Goal: Task Accomplishment & Management: Complete application form

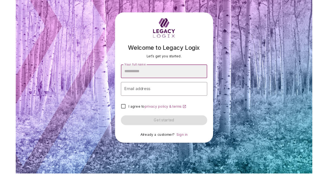
scroll to position [13, 0]
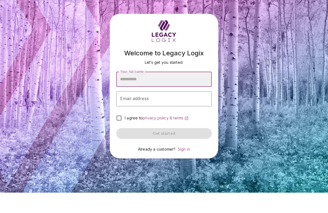
click at [118, 92] on input "Your full name" at bounding box center [163, 99] width 95 height 15
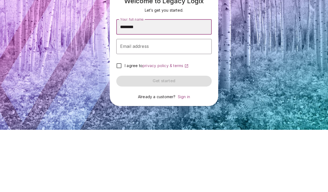
type input "********"
click at [119, 101] on input "Email address" at bounding box center [163, 108] width 95 height 15
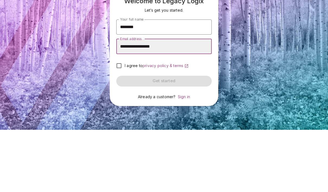
scroll to position [22, 0]
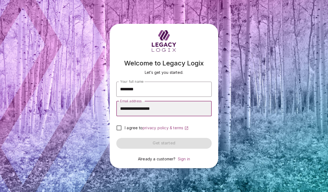
type input "**********"
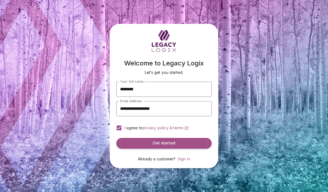
click at [135, 138] on button "Get started" at bounding box center [163, 143] width 95 height 11
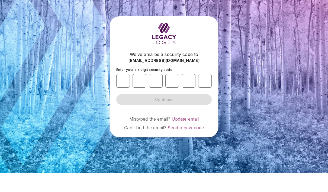
scroll to position [22, 0]
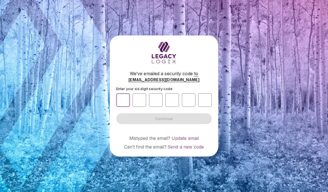
click at [122, 95] on input "number" at bounding box center [123, 100] width 14 height 14
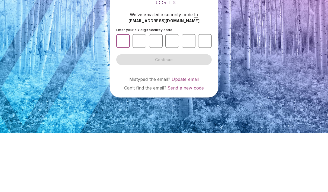
type input "*"
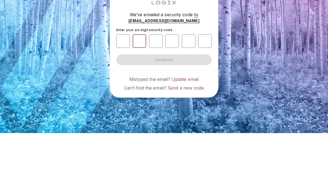
type input "*"
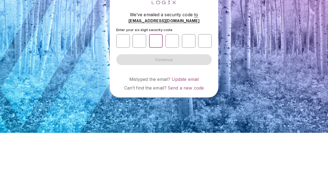
click at [156, 93] on input "number" at bounding box center [156, 100] width 14 height 14
type input "*"
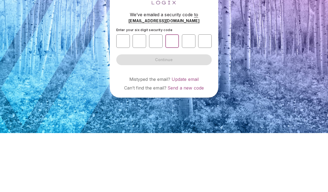
type input "*"
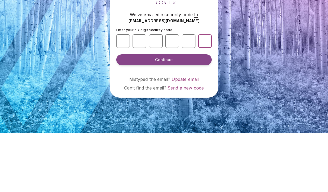
type input "*"
click at [143, 114] on button "Continue" at bounding box center [163, 119] width 95 height 11
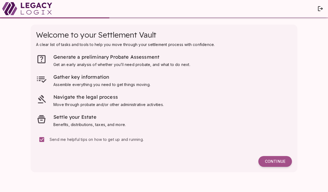
click at [272, 158] on button "Continue" at bounding box center [275, 161] width 34 height 11
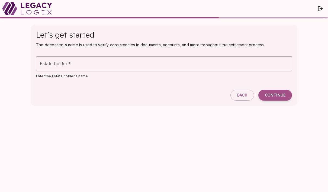
click at [58, 62] on div "Estate holder   * Estate holder   *" at bounding box center [164, 63] width 256 height 15
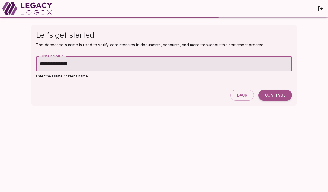
type input "**********"
click at [268, 90] on button "Continue" at bounding box center [275, 95] width 34 height 11
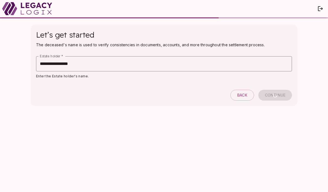
click at [82, 56] on input "**********" at bounding box center [164, 63] width 256 height 15
